Goal: Browse casually

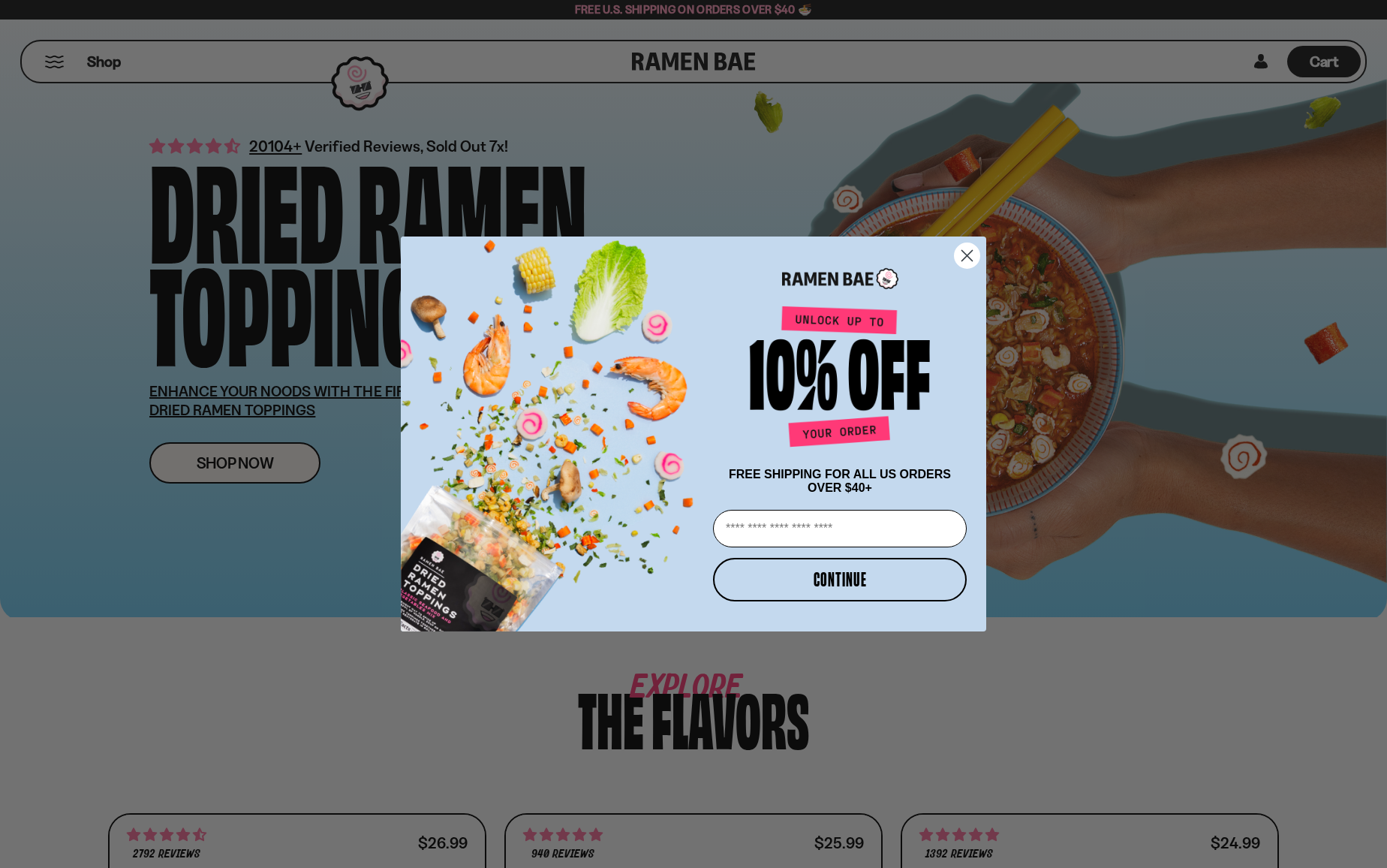
click at [970, 257] on circle "Close dialog" at bounding box center [966, 255] width 24 height 24
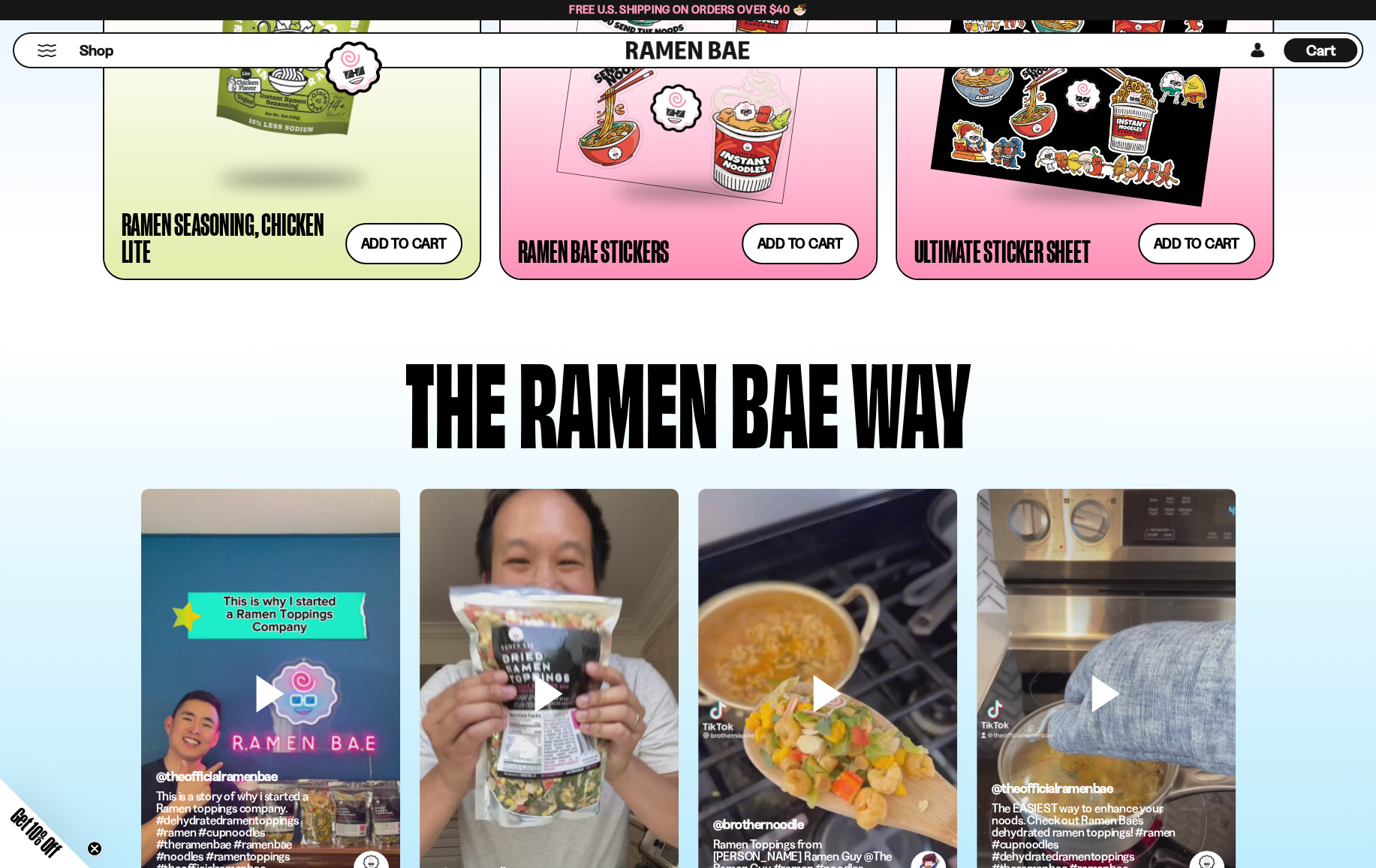
scroll to position [3378, 0]
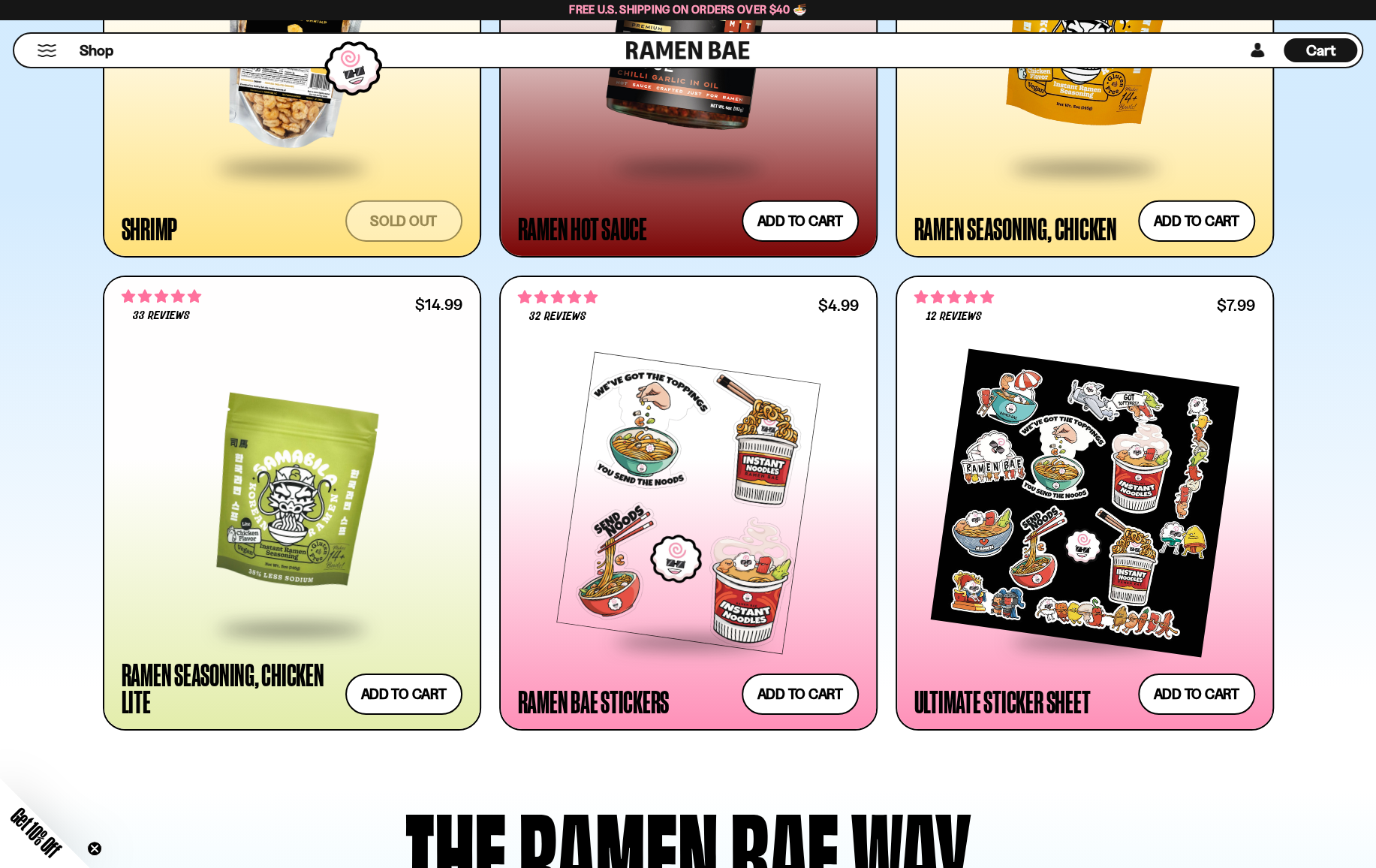
click at [283, 513] on div at bounding box center [292, 495] width 341 height 263
click at [330, 570] on div at bounding box center [292, 495] width 341 height 263
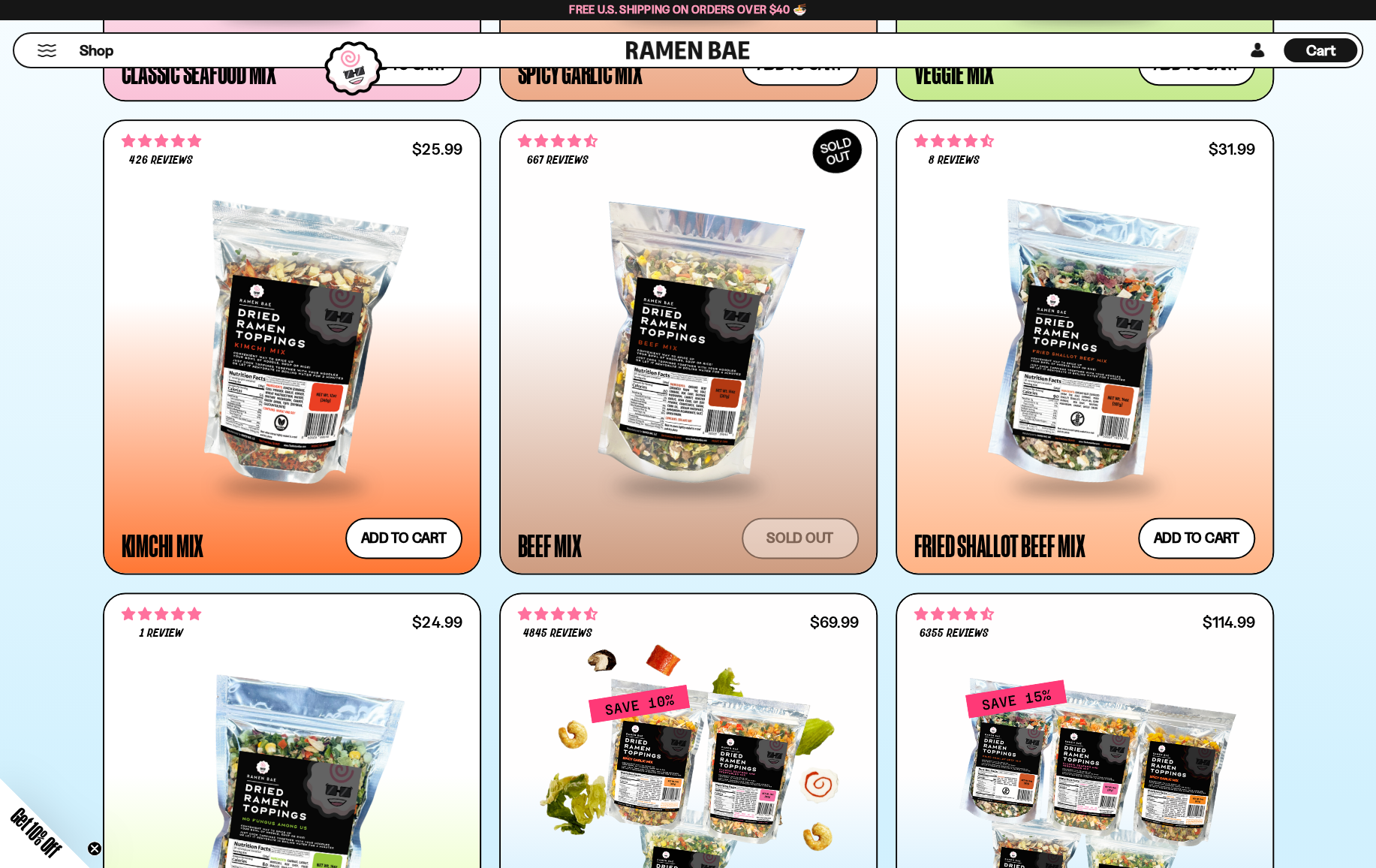
scroll to position [1126, 0]
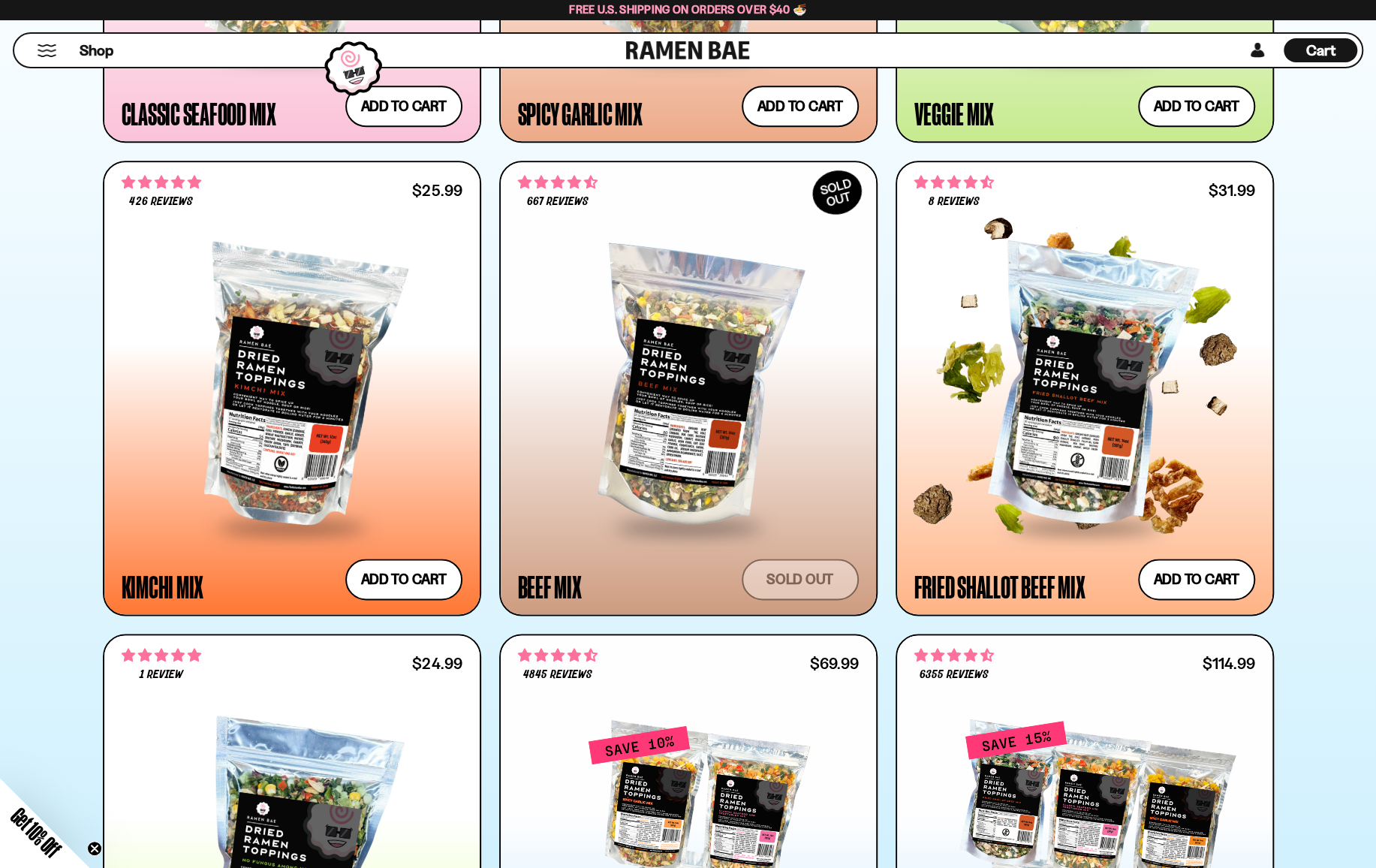
click at [1060, 458] on div at bounding box center [1085, 388] width 341 height 273
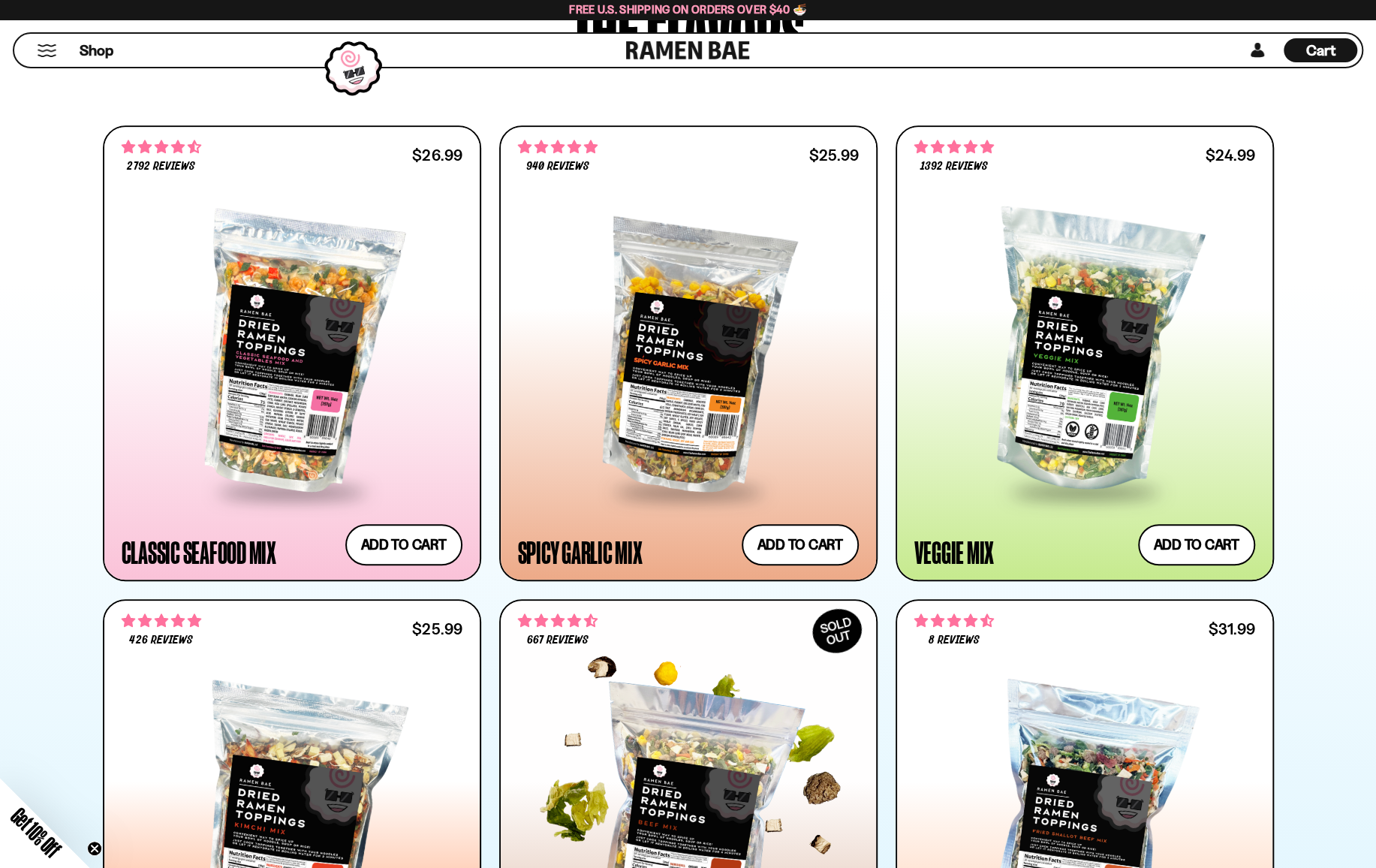
scroll to position [676, 0]
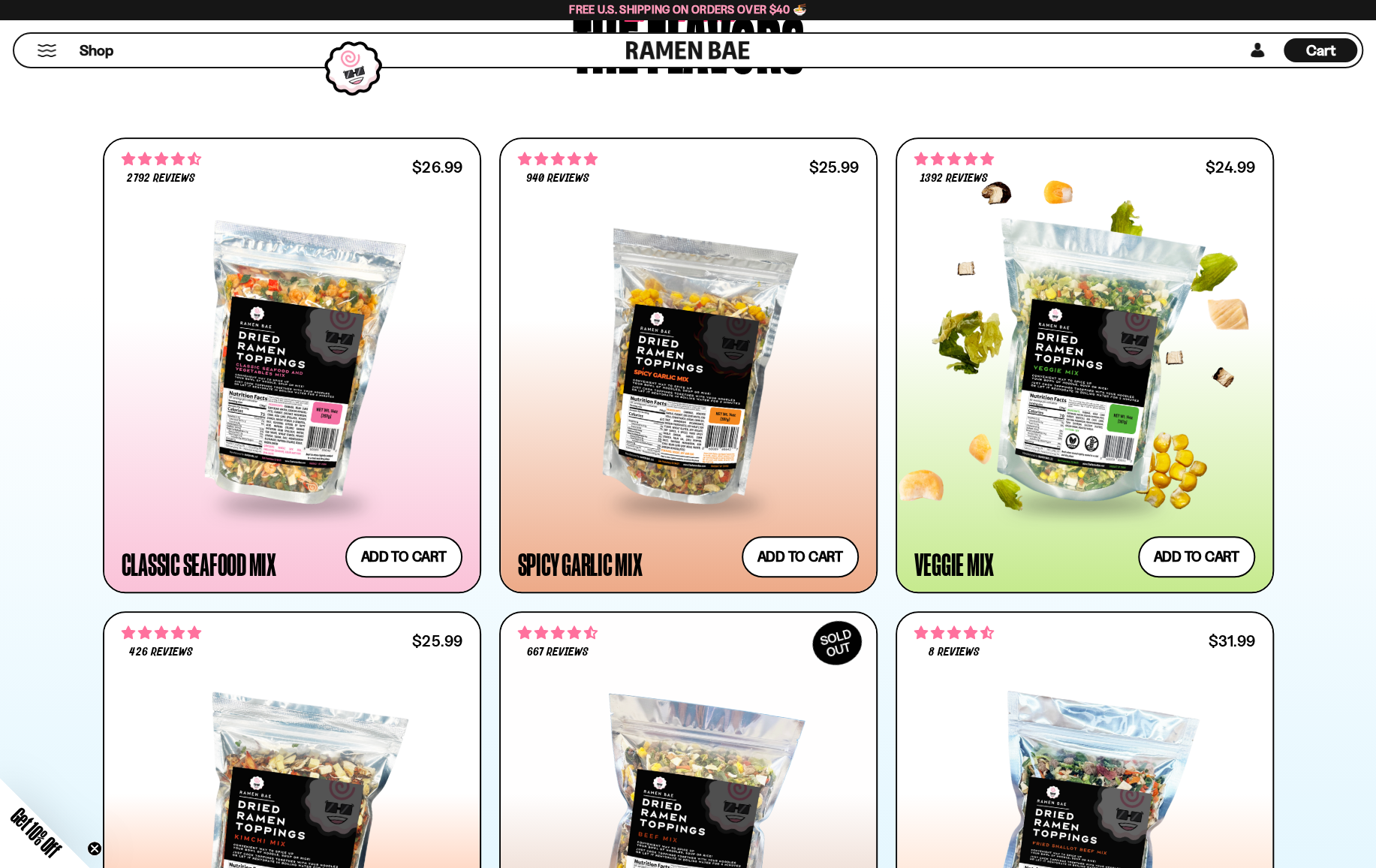
click at [1055, 420] on div at bounding box center [1085, 365] width 341 height 273
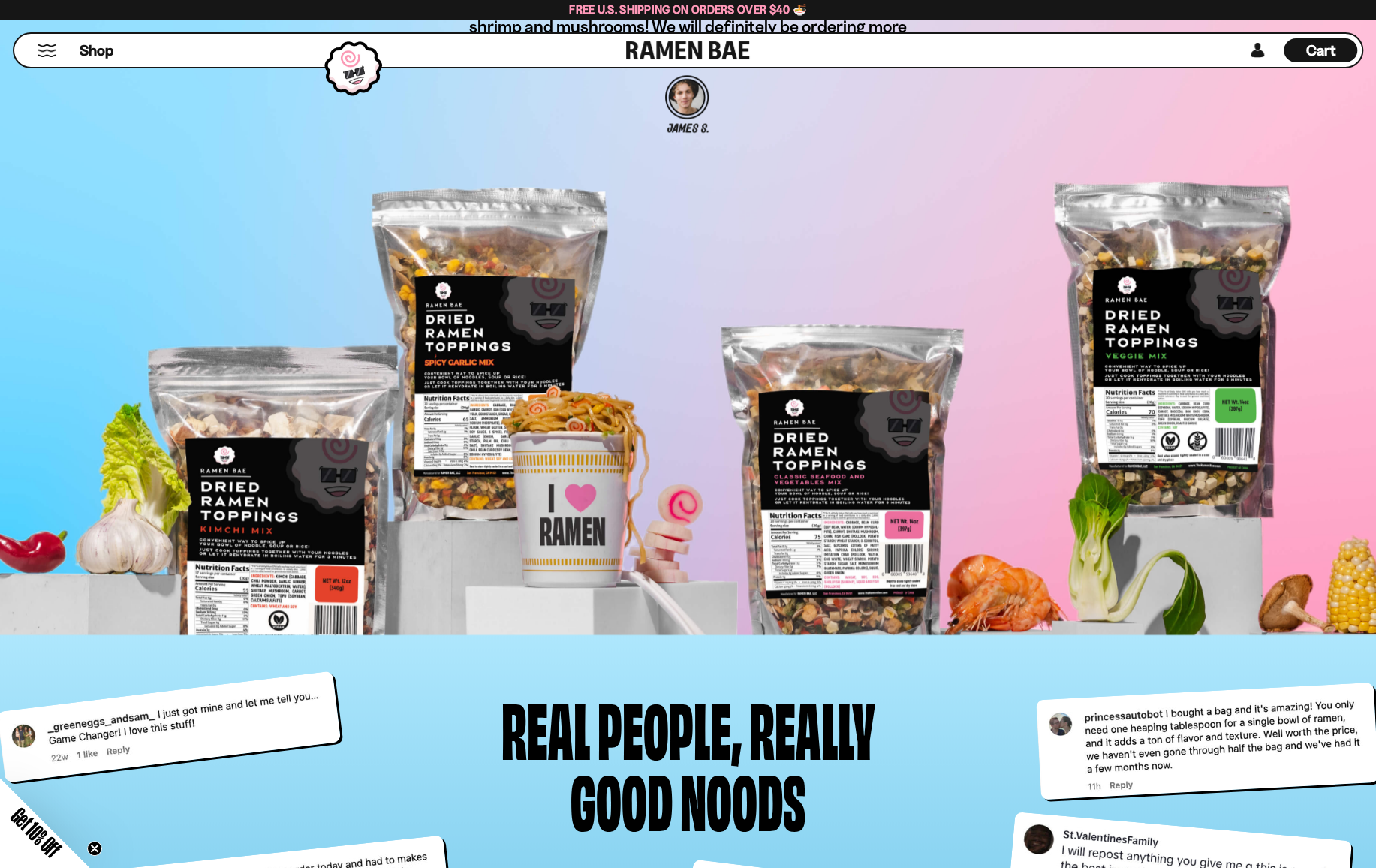
scroll to position [5555, 0]
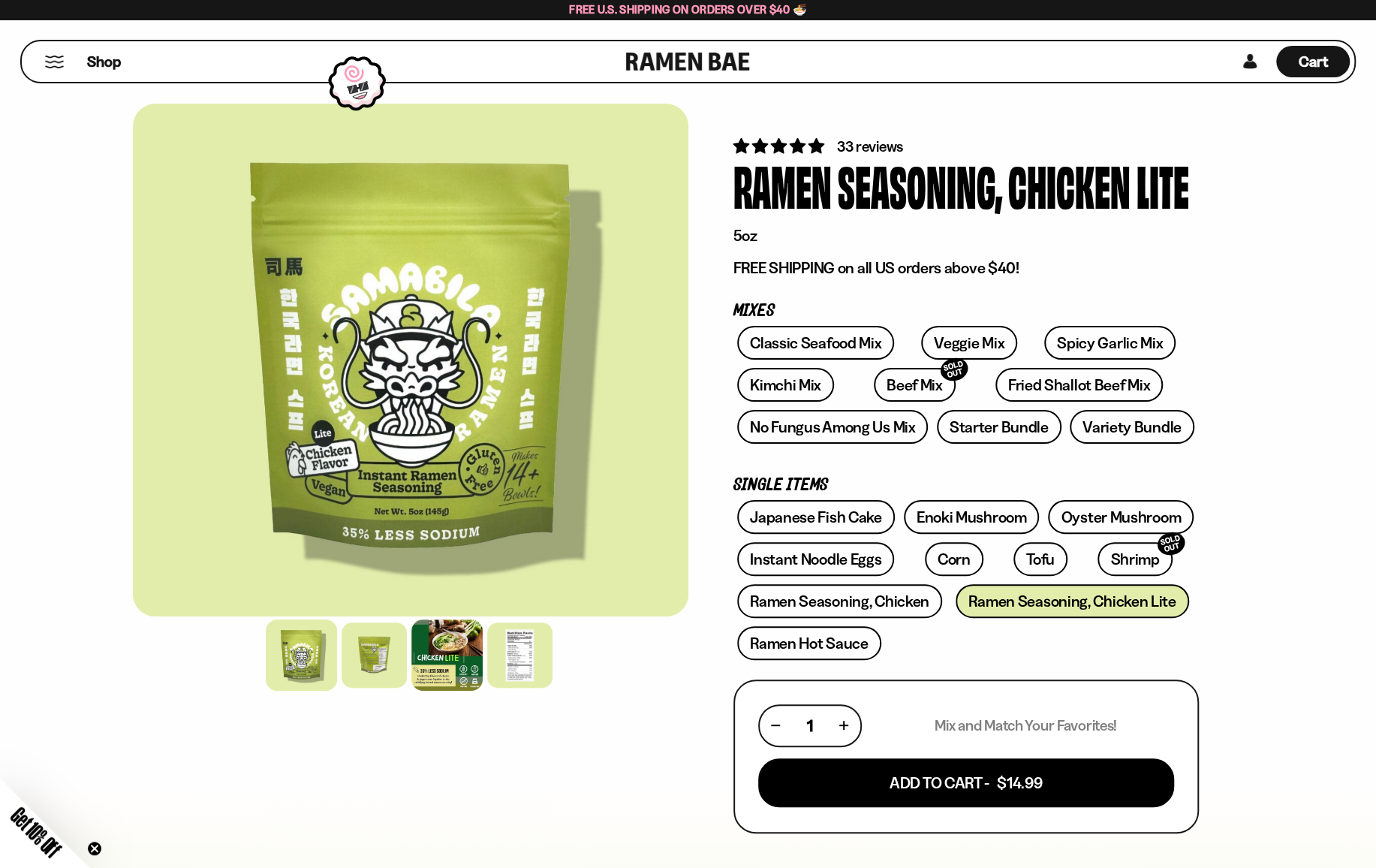
click at [449, 660] on div at bounding box center [447, 654] width 71 height 71
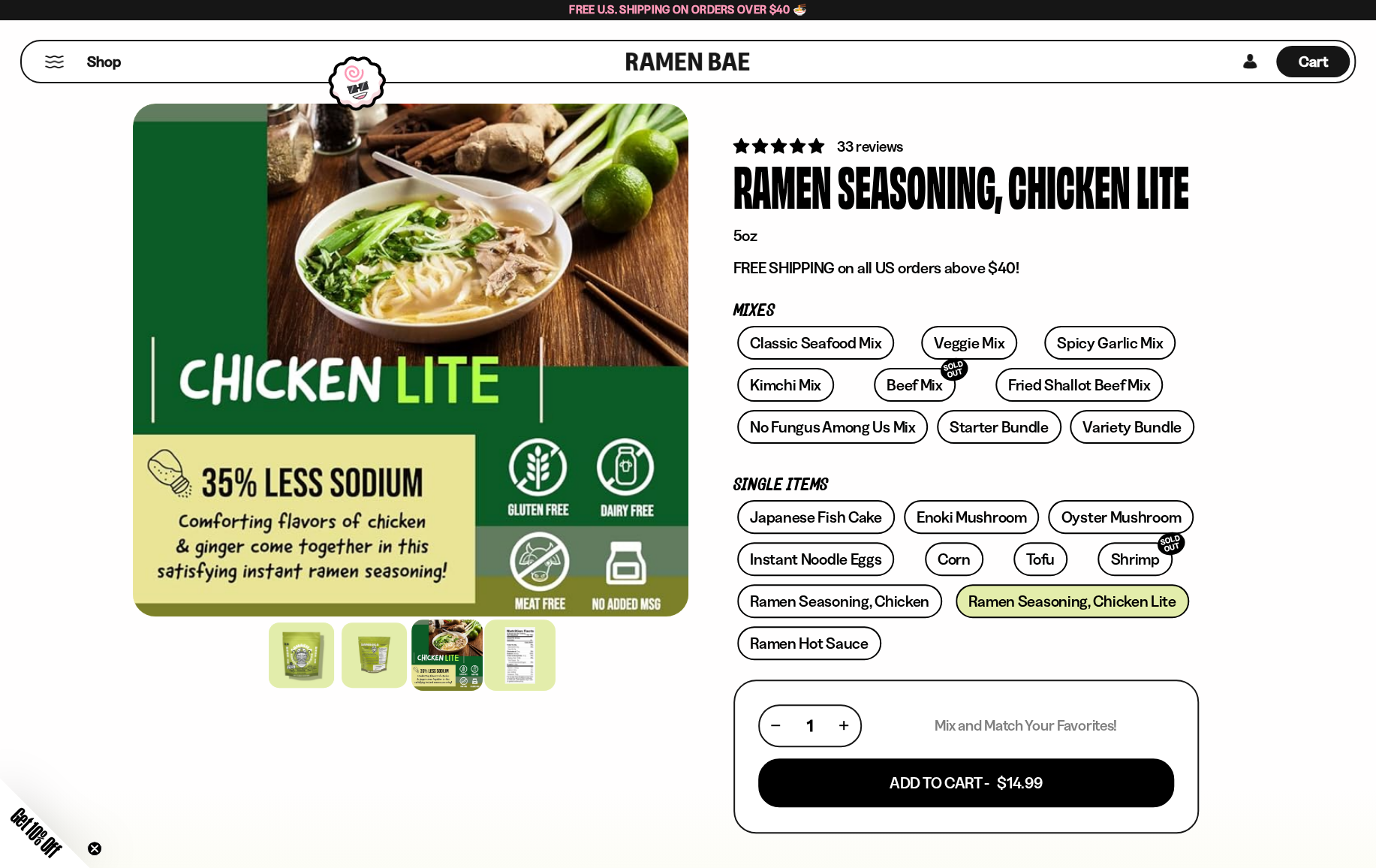
click at [516, 659] on div at bounding box center [520, 654] width 71 height 71
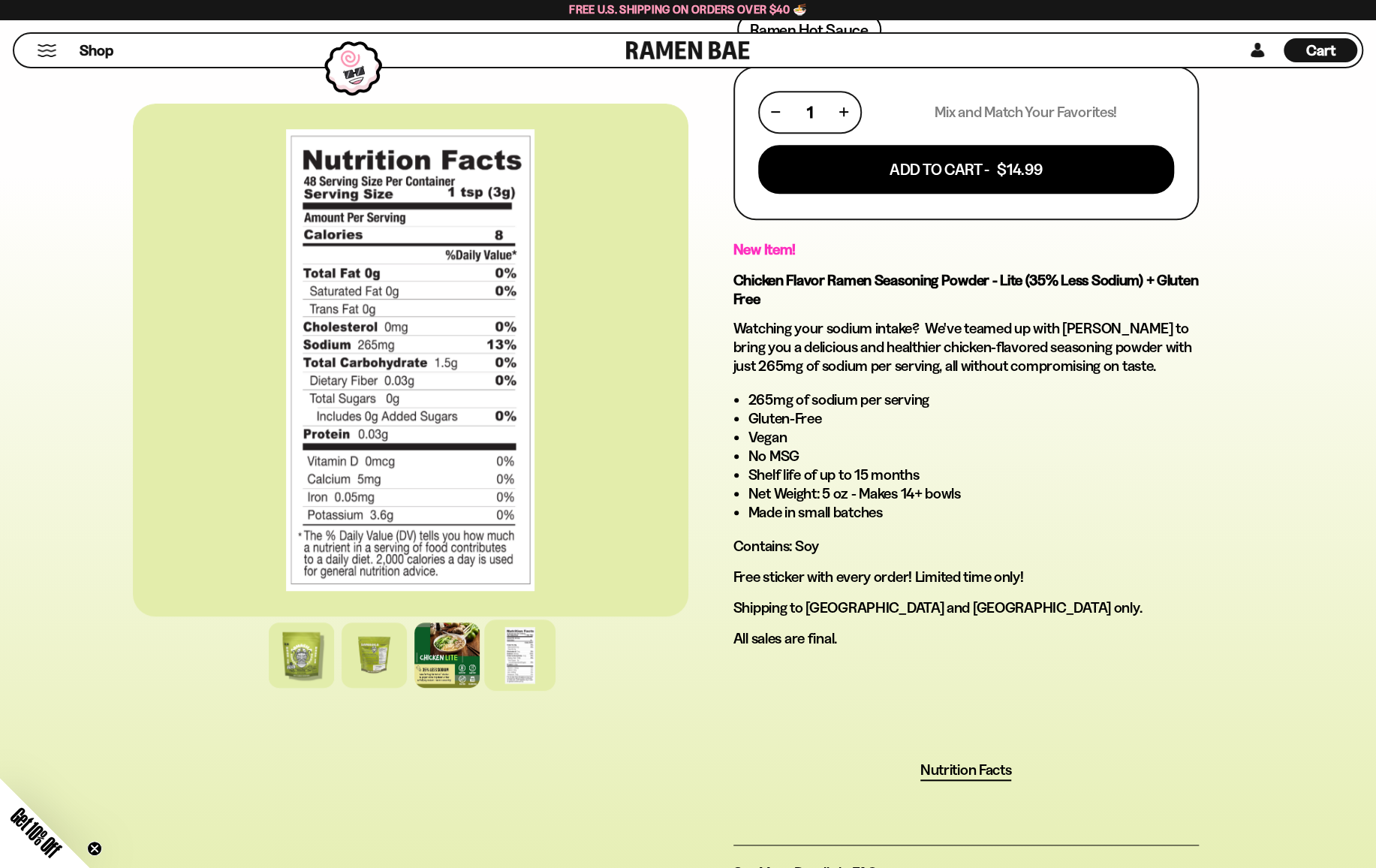
scroll to position [751, 0]
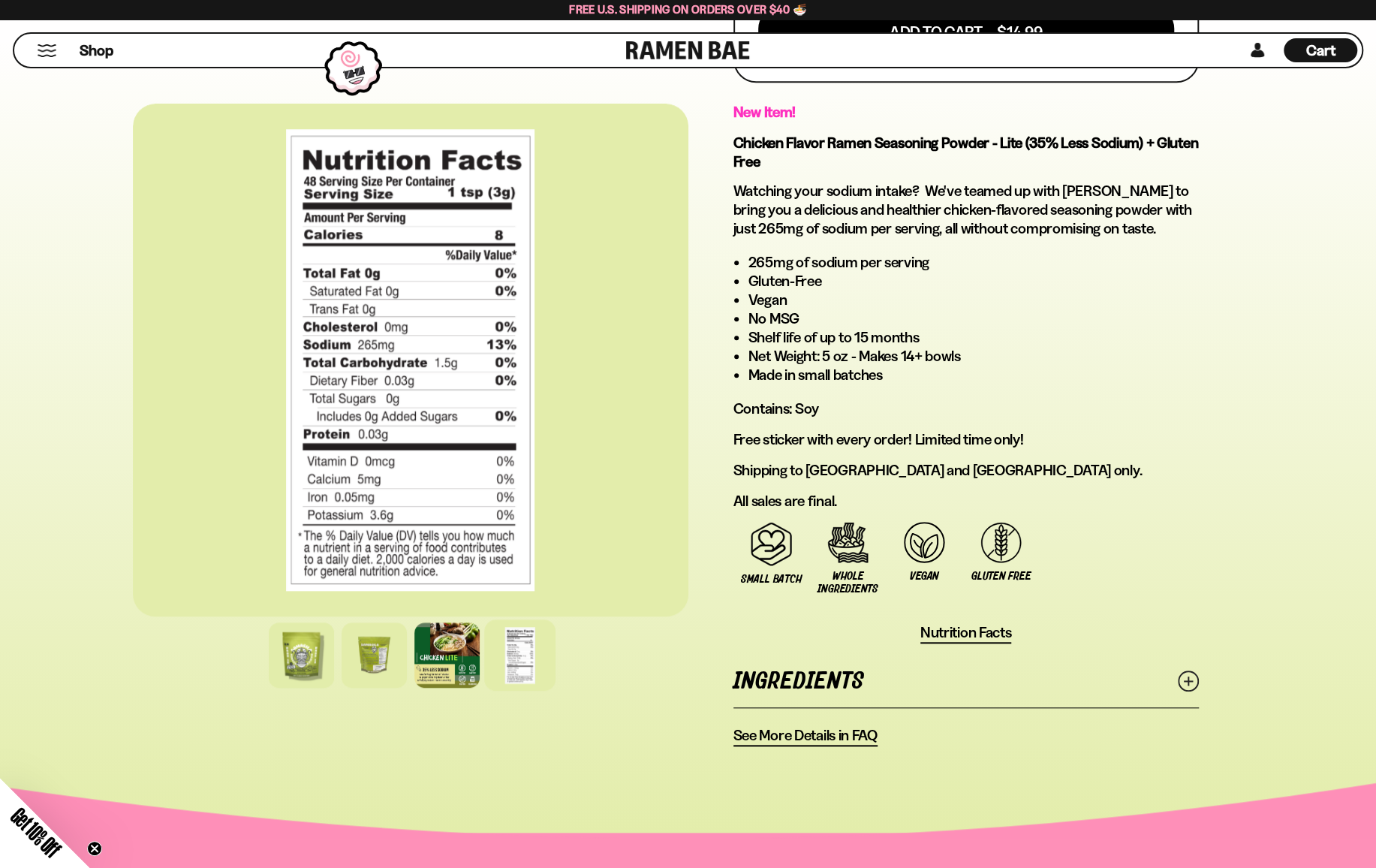
click at [1187, 681] on icon at bounding box center [1187, 680] width 21 height 21
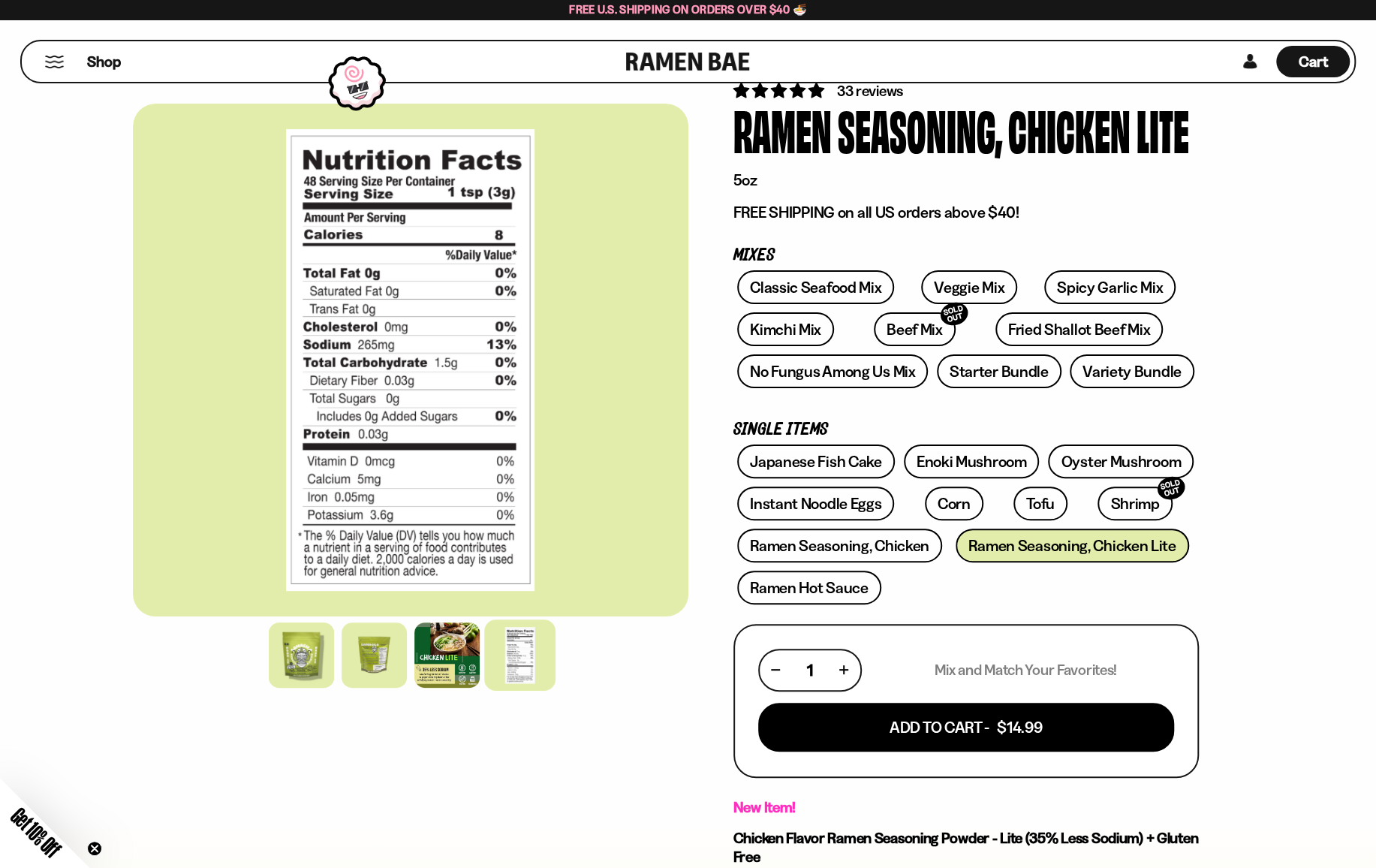
scroll to position [0, 0]
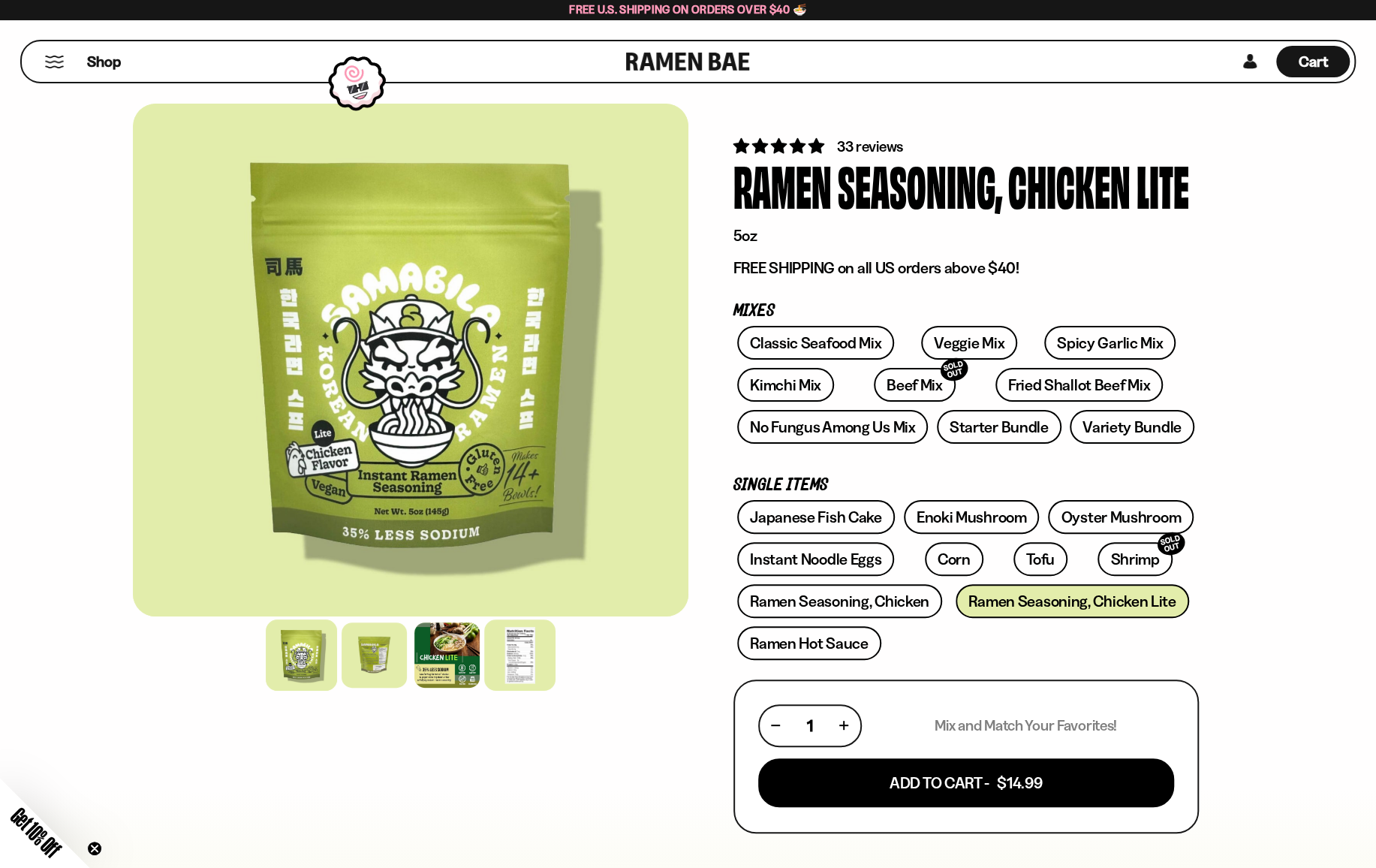
click at [503, 660] on div at bounding box center [520, 654] width 71 height 71
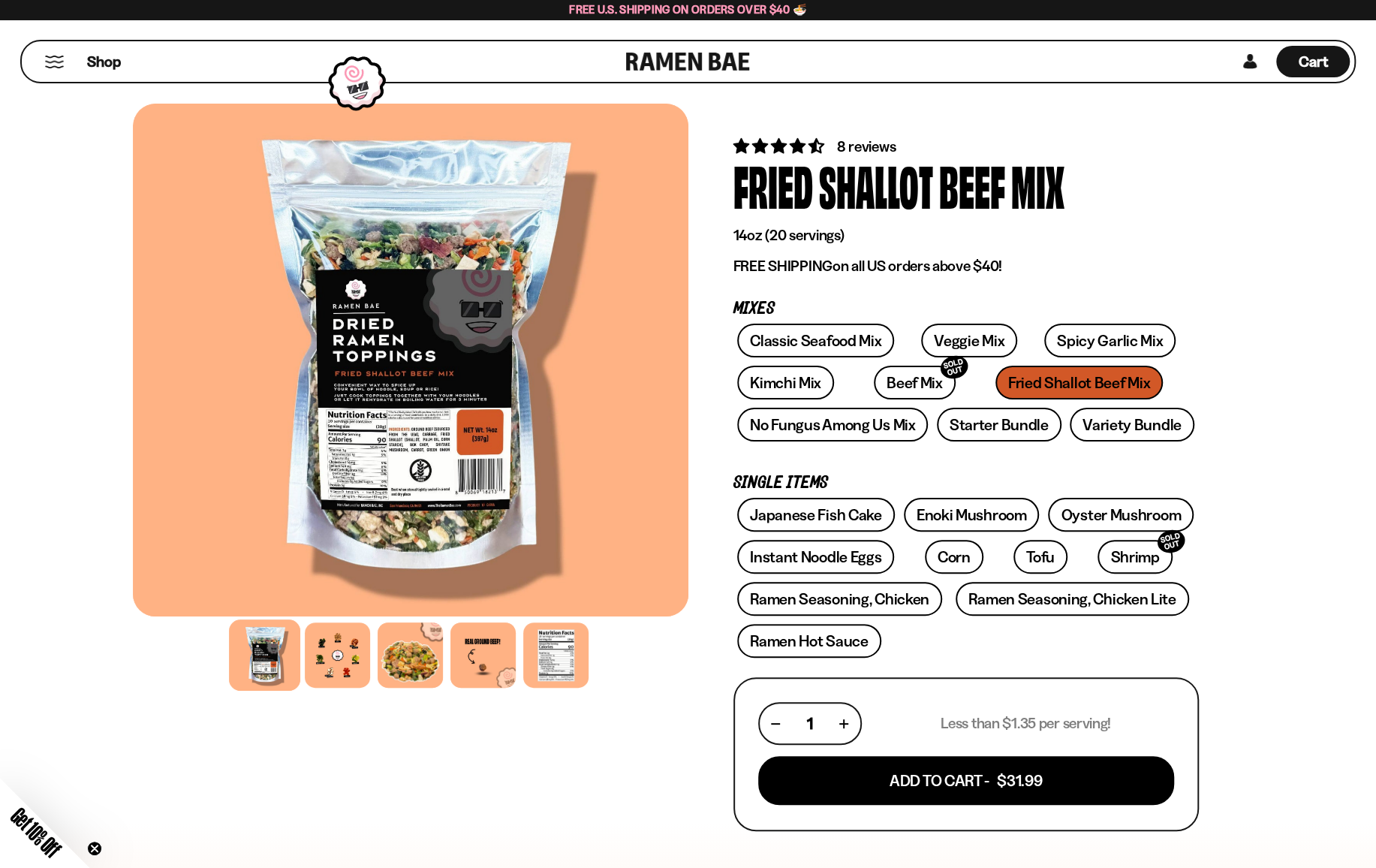
click at [407, 469] on div at bounding box center [411, 360] width 556 height 512
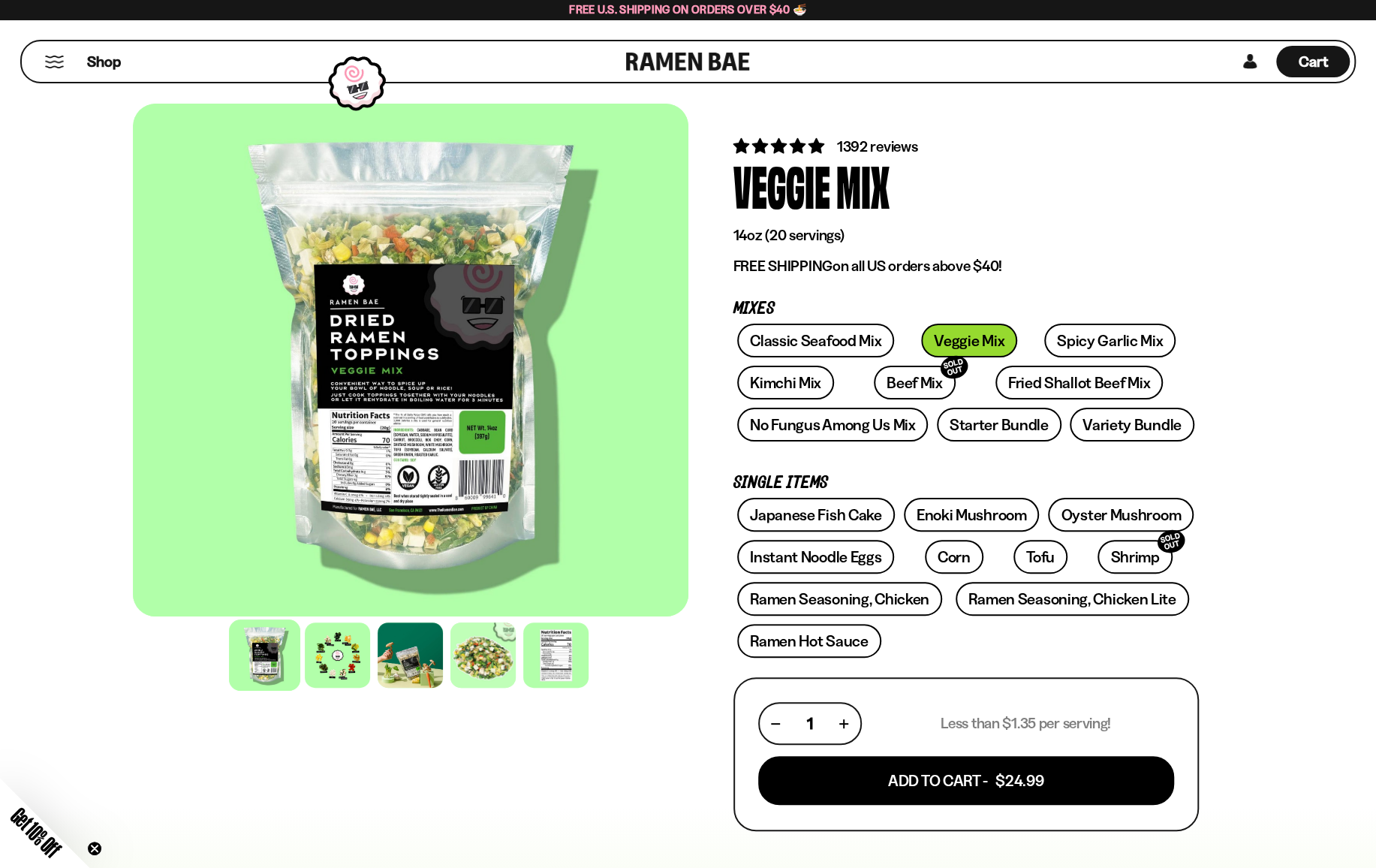
click at [423, 462] on div at bounding box center [411, 360] width 556 height 512
click at [548, 660] on div at bounding box center [556, 654] width 71 height 71
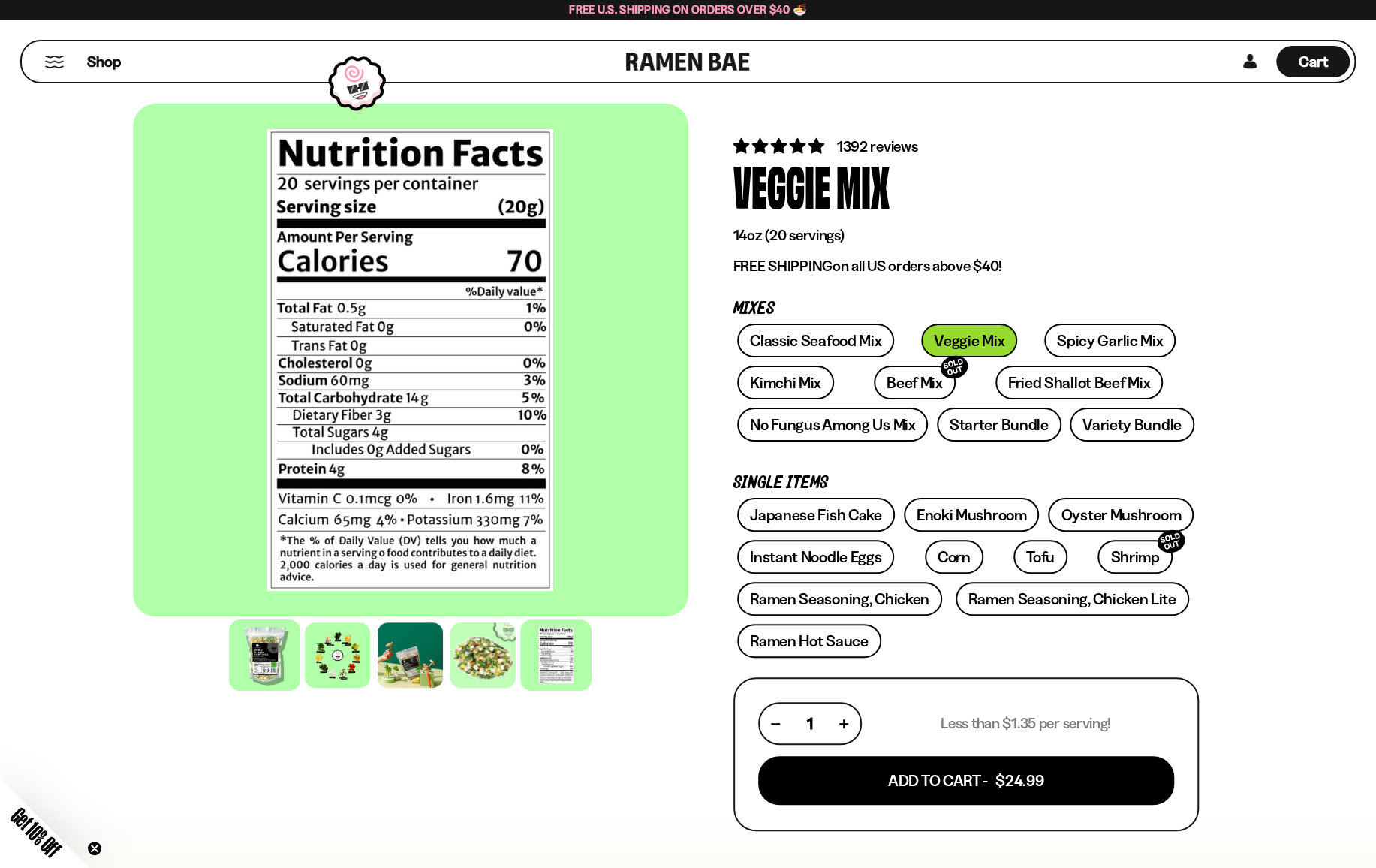
click at [266, 663] on div at bounding box center [264, 654] width 71 height 71
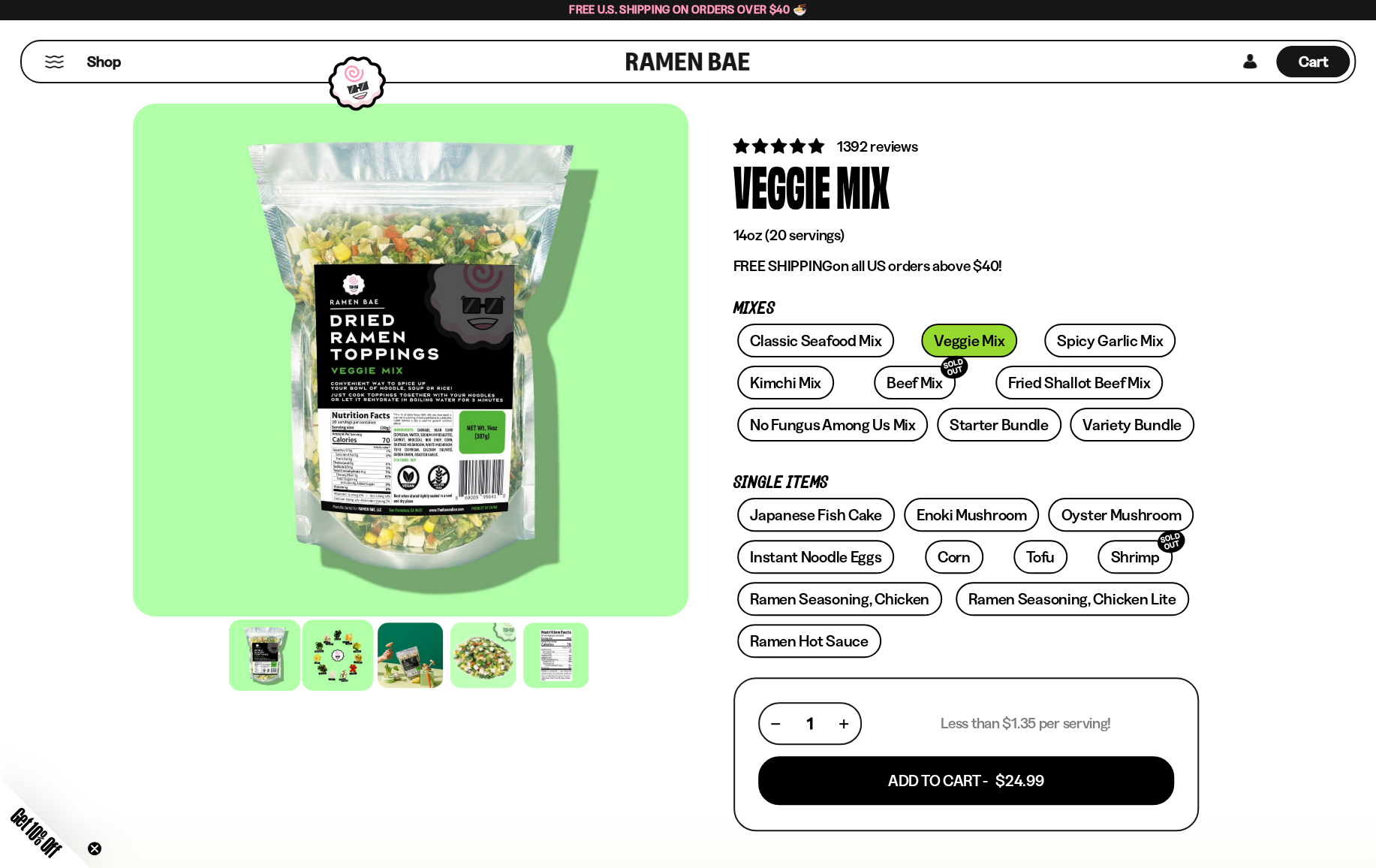
click at [331, 660] on div at bounding box center [337, 654] width 71 height 71
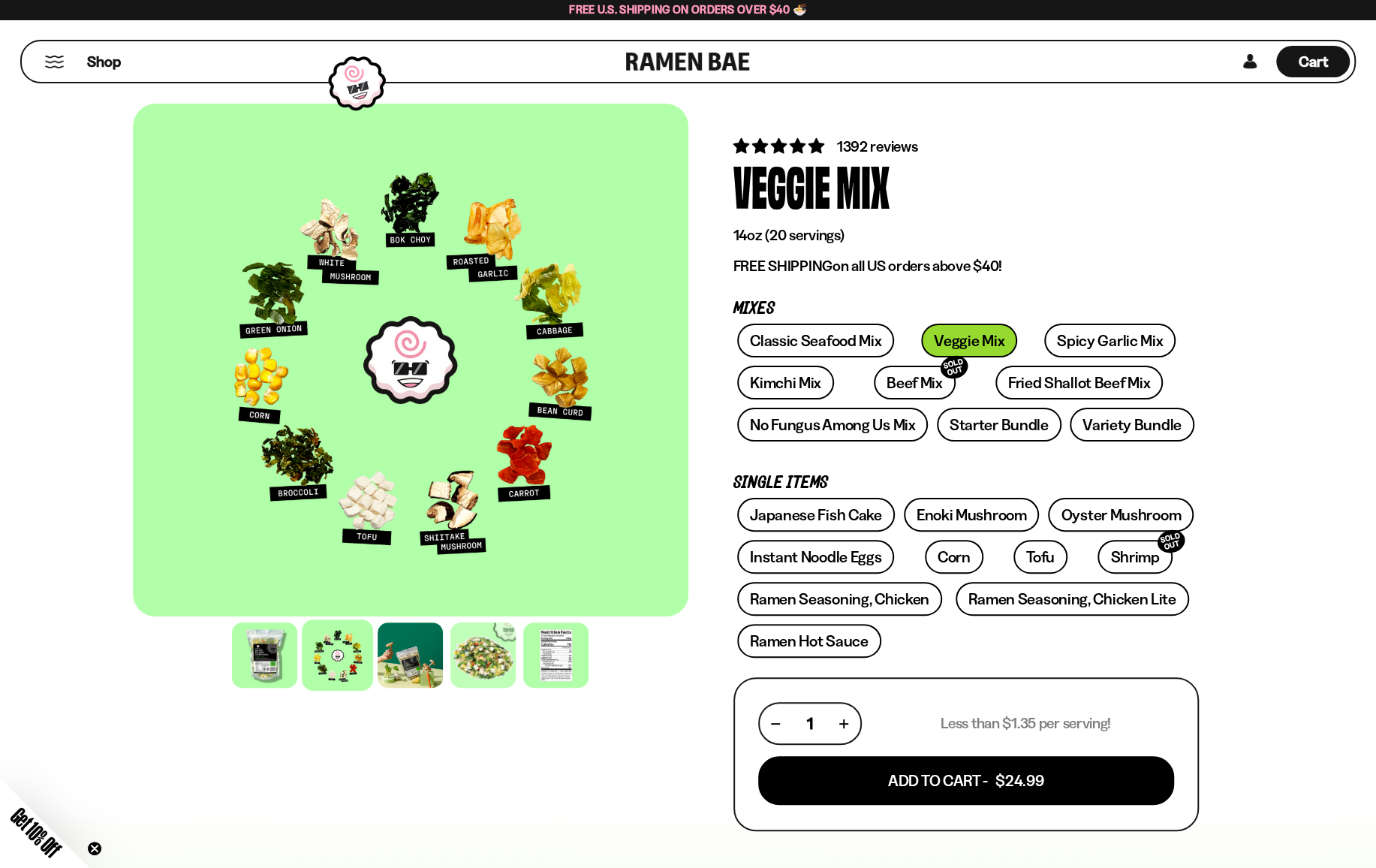
click at [304, 664] on div at bounding box center [337, 654] width 71 height 71
click at [266, 656] on div at bounding box center [264, 654] width 71 height 71
